Goal: Navigation & Orientation: Find specific page/section

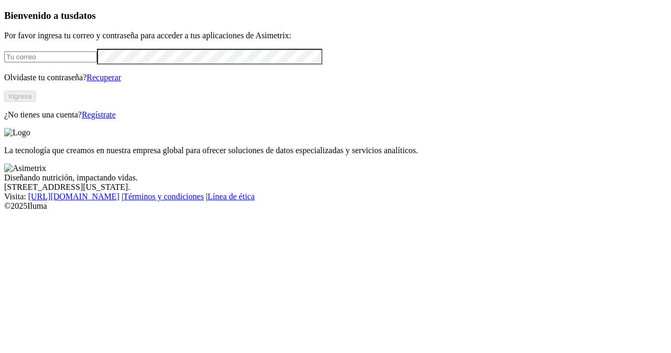
type input "[EMAIL_ADDRESS][PERSON_NAME][DOMAIN_NAME]"
click at [36, 102] on button "Ingresa" at bounding box center [19, 96] width 31 height 11
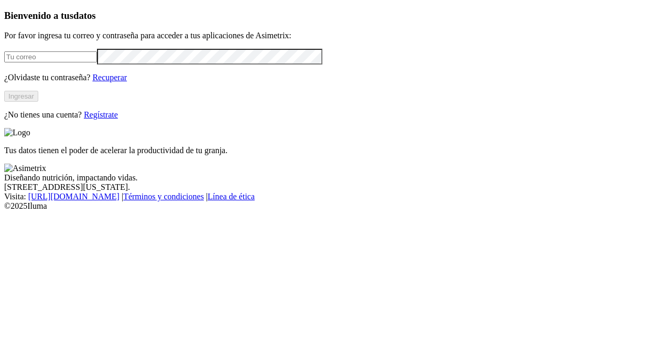
type input "[EMAIL_ADDRESS][PERSON_NAME][DOMAIN_NAME]"
click at [38, 102] on button "Ingresar" at bounding box center [21, 96] width 34 height 11
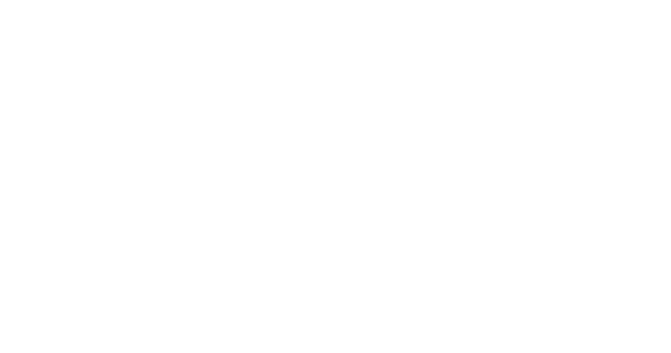
click at [515, 138] on div at bounding box center [339, 176] width 671 height 353
